Goal: Task Accomplishment & Management: Complete application form

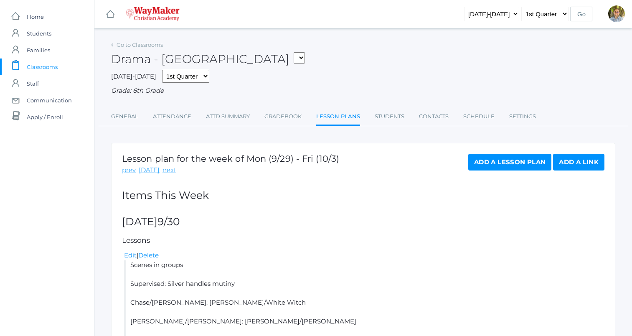
scroll to position [250, 0]
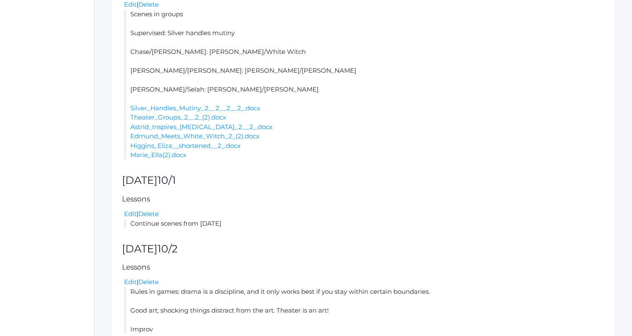
click at [336, 87] on li "Scenes in groups Supervised: Silver handles mutiny Chase/Leah: Edmund/White Wit…" at bounding box center [364, 85] width 480 height 150
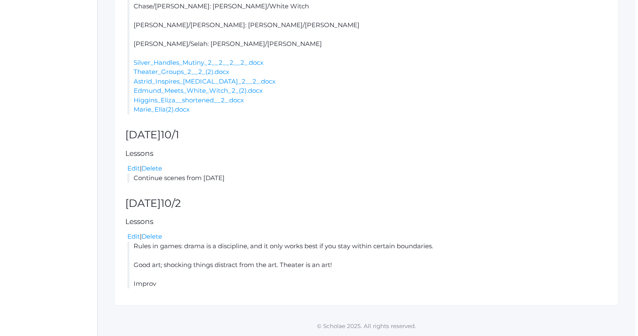
scroll to position [0, 0]
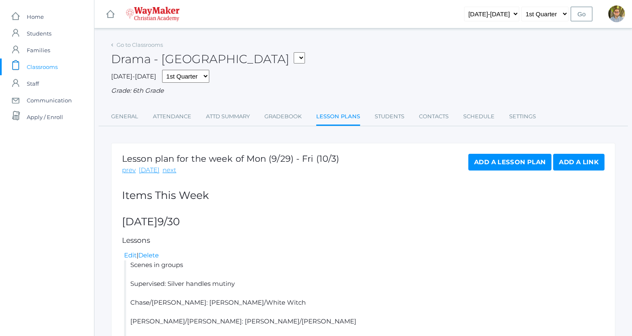
click at [48, 66] on span "Classrooms" at bounding box center [42, 66] width 31 height 17
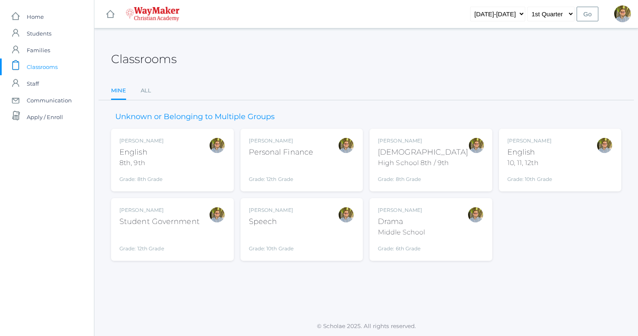
click at [447, 150] on div "Bible" at bounding box center [423, 152] width 90 height 11
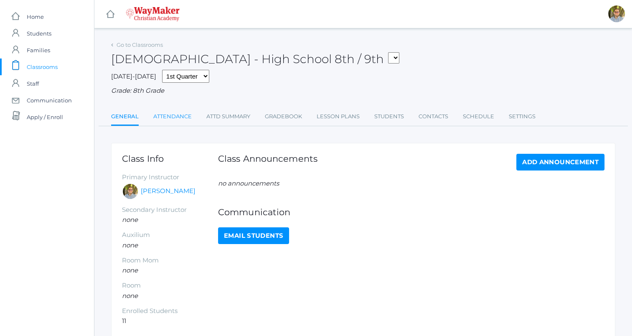
click at [186, 121] on link "Attendance" at bounding box center [172, 116] width 38 height 17
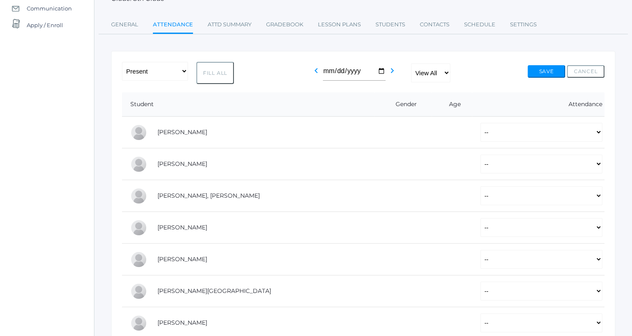
scroll to position [97, 0]
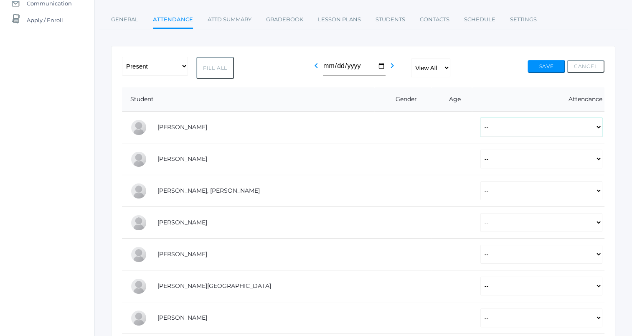
click at [485, 132] on select "-- Present Tardy Excused Tardy Unexcused Absent Excused Absent Unexcused" at bounding box center [541, 127] width 122 height 19
select select "P"
click at [480, 118] on select "-- Present Tardy Excused Tardy Unexcused Absent Excused Absent Unexcused" at bounding box center [541, 127] width 122 height 19
click at [486, 160] on select "-- Present Tardy Excused Tardy Unexcused Absent Excused Absent Unexcused" at bounding box center [541, 158] width 122 height 19
select select "P"
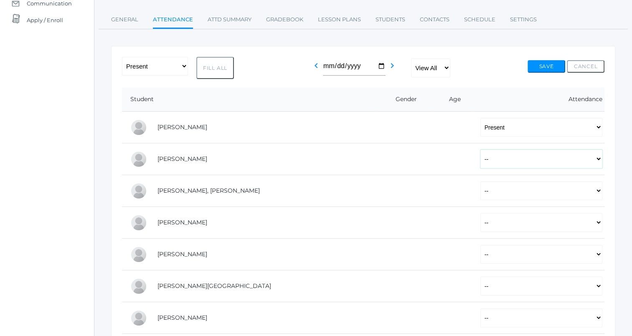
click at [480, 149] on select "-- Present Tardy Excused Tardy Unexcused Absent Excused Absent Unexcused" at bounding box center [541, 158] width 122 height 19
click at [480, 192] on select "-- Present Tardy Excused Tardy Unexcused Absent Excused Absent Unexcused" at bounding box center [541, 190] width 122 height 19
select select "P"
click at [480, 181] on select "-- Present Tardy Excused Tardy Unexcused Absent Excused Absent Unexcused" at bounding box center [541, 190] width 122 height 19
click at [480, 221] on select "-- Present Tardy Excused Tardy Unexcused Absent Excused Absent Unexcused" at bounding box center [541, 222] width 122 height 19
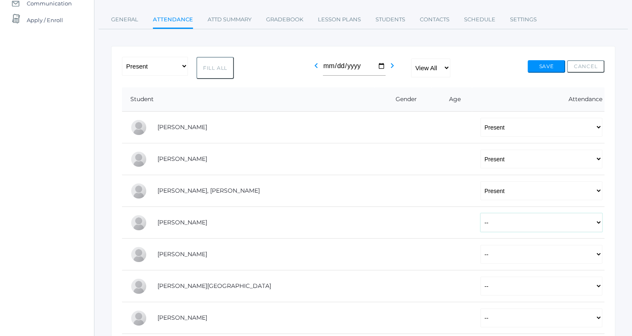
select select "P"
click at [480, 213] on select "-- Present Tardy Excused Tardy Unexcused Absent Excused Absent Unexcused" at bounding box center [541, 222] width 122 height 19
click at [480, 253] on select "-- Present Tardy Excused Tardy Unexcused Absent Excused Absent Unexcused" at bounding box center [541, 254] width 122 height 19
select select "P"
click at [480, 245] on select "-- Present Tardy Excused Tardy Unexcused Absent Excused Absent Unexcused" at bounding box center [541, 254] width 122 height 19
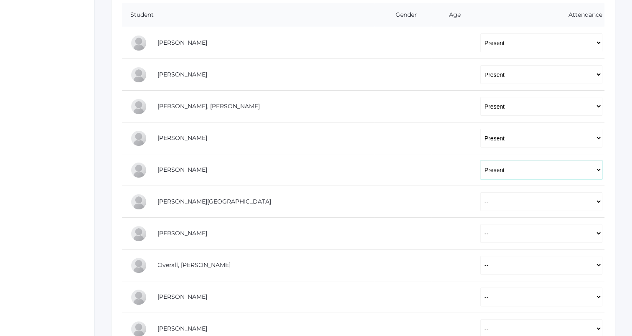
scroll to position [185, 0]
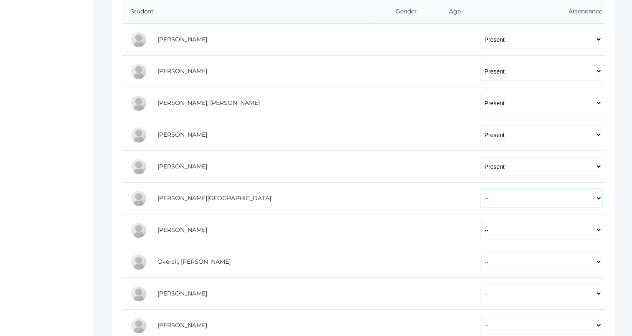
click at [480, 199] on select "-- Present Tardy Excused Tardy Unexcused Absent Excused Absent Unexcused" at bounding box center [541, 198] width 122 height 19
select select "P"
click at [480, 189] on select "-- Present Tardy Excused Tardy Unexcused Absent Excused Absent Unexcused" at bounding box center [541, 198] width 122 height 19
click at [484, 232] on select "-- Present Tardy Excused Tardy Unexcused Absent Excused Absent Unexcused" at bounding box center [541, 229] width 122 height 19
select select "P"
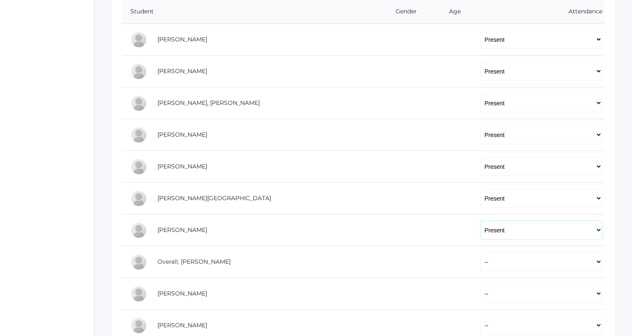
click at [480, 220] on select "-- Present Tardy Excused Tardy Unexcused Absent Excused Absent Unexcused" at bounding box center [541, 229] width 122 height 19
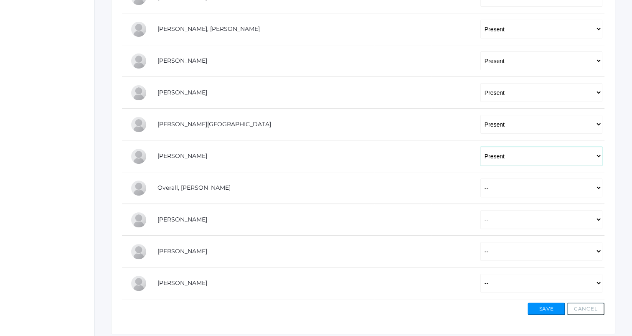
scroll to position [265, 0]
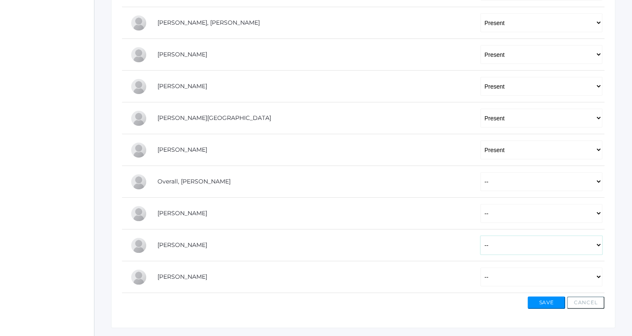
click at [480, 248] on select "-- Present Tardy Excused Tardy Unexcused Absent Excused Absent Unexcused" at bounding box center [541, 244] width 122 height 19
select select "P"
click at [480, 235] on select "-- Present Tardy Excused Tardy Unexcused Absent Excused Absent Unexcused" at bounding box center [541, 244] width 122 height 19
click at [483, 279] on select "-- Present Tardy Excused Tardy Unexcused Absent Excused Absent Unexcused" at bounding box center [541, 276] width 122 height 19
select select "P"
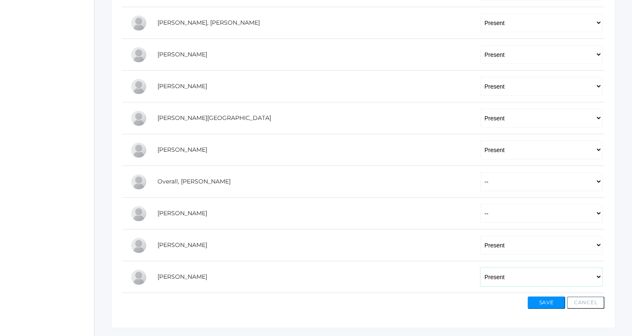
click at [480, 267] on select "-- Present Tardy Excused Tardy Unexcused Absent Excused Absent Unexcused" at bounding box center [541, 276] width 122 height 19
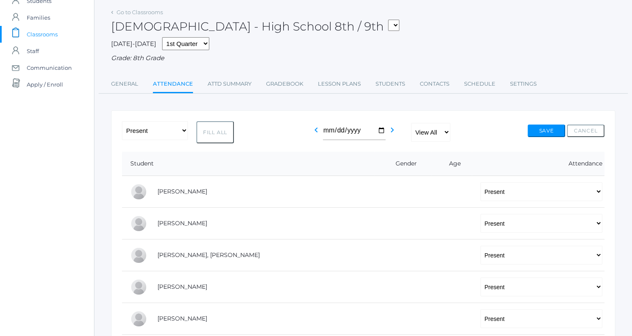
scroll to position [0, 0]
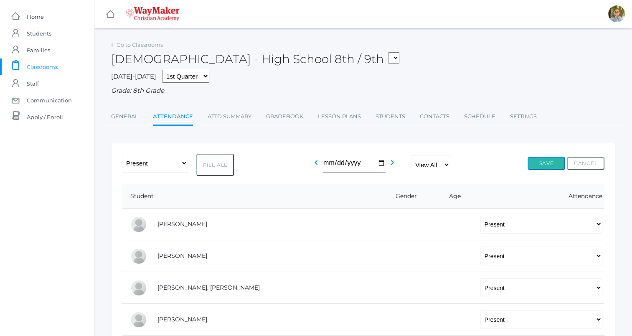
click at [547, 160] on button "Save" at bounding box center [546, 163] width 38 height 13
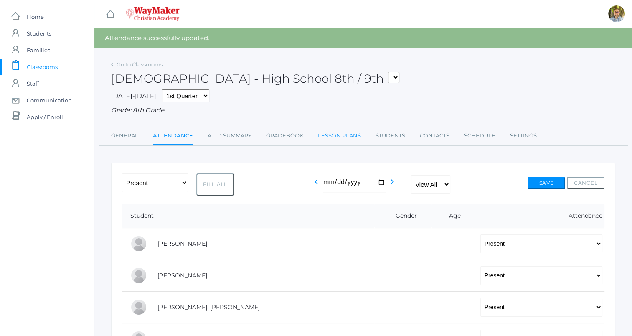
click at [342, 138] on link "Lesson Plans" at bounding box center [339, 135] width 43 height 17
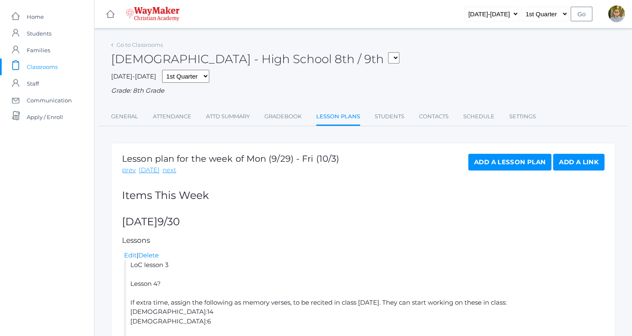
scroll to position [56, 0]
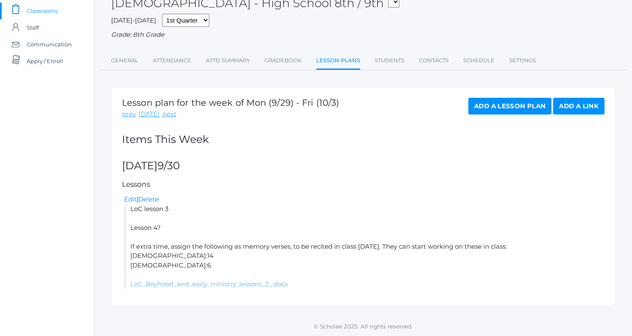
click at [232, 282] on link "LoC_Boyhood_and_early_ministry_lessons_2_.docx" at bounding box center [209, 284] width 158 height 8
